Goal: Transaction & Acquisition: Purchase product/service

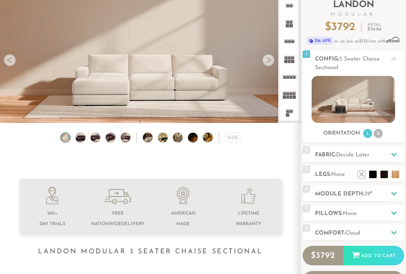
scroll to position [52, 0]
click at [401, 173] on h2 "Legs: None" at bounding box center [359, 174] width 89 height 9
click at [398, 172] on li at bounding box center [396, 175] width 8 height 8
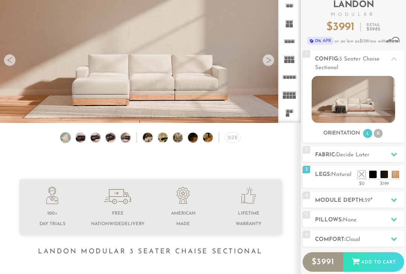
click at [392, 171] on li at bounding box center [396, 175] width 8 height 8
click at [403, 129] on div "Orientation L R" at bounding box center [354, 134] width 102 height 10
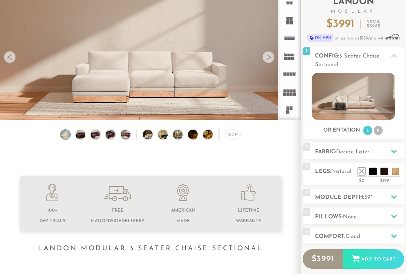
scroll to position [56, 0]
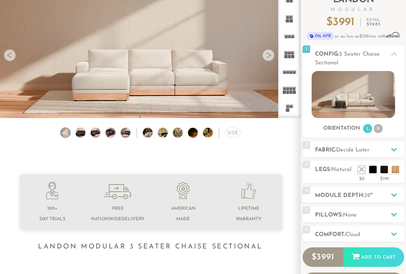
click at [308, 51] on span "1" at bounding box center [307, 50] width 8 height 8
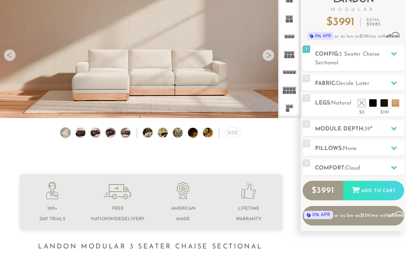
click at [396, 99] on li at bounding box center [396, 103] width 8 height 8
click at [307, 96] on span "3" at bounding box center [307, 98] width 8 height 8
click at [308, 96] on span "3" at bounding box center [307, 98] width 8 height 8
click at [395, 101] on li at bounding box center [396, 103] width 8 height 8
click at [392, 99] on li at bounding box center [396, 103] width 8 height 8
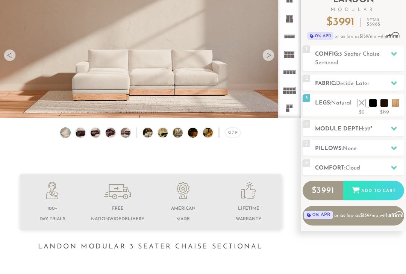
click at [392, 99] on li at bounding box center [396, 103] width 8 height 8
click at [353, 134] on h2 "Module Depth: 39 "" at bounding box center [359, 129] width 89 height 9
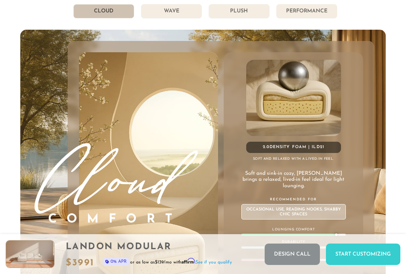
scroll to position [3554, 0]
click at [327, 149] on div "2.0 Density Foam | ILD 21" at bounding box center [293, 147] width 95 height 11
click at [316, 150] on div "2.0 Density Foam | ILD 21" at bounding box center [293, 147] width 95 height 11
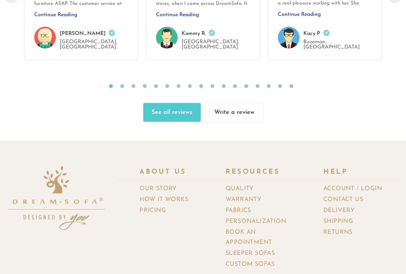
scroll to position [7216, 0]
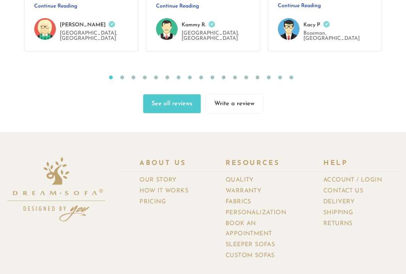
click at [151, 186] on link "How It Works" at bounding box center [167, 191] width 55 height 11
